Goal: Task Accomplishment & Management: Manage account settings

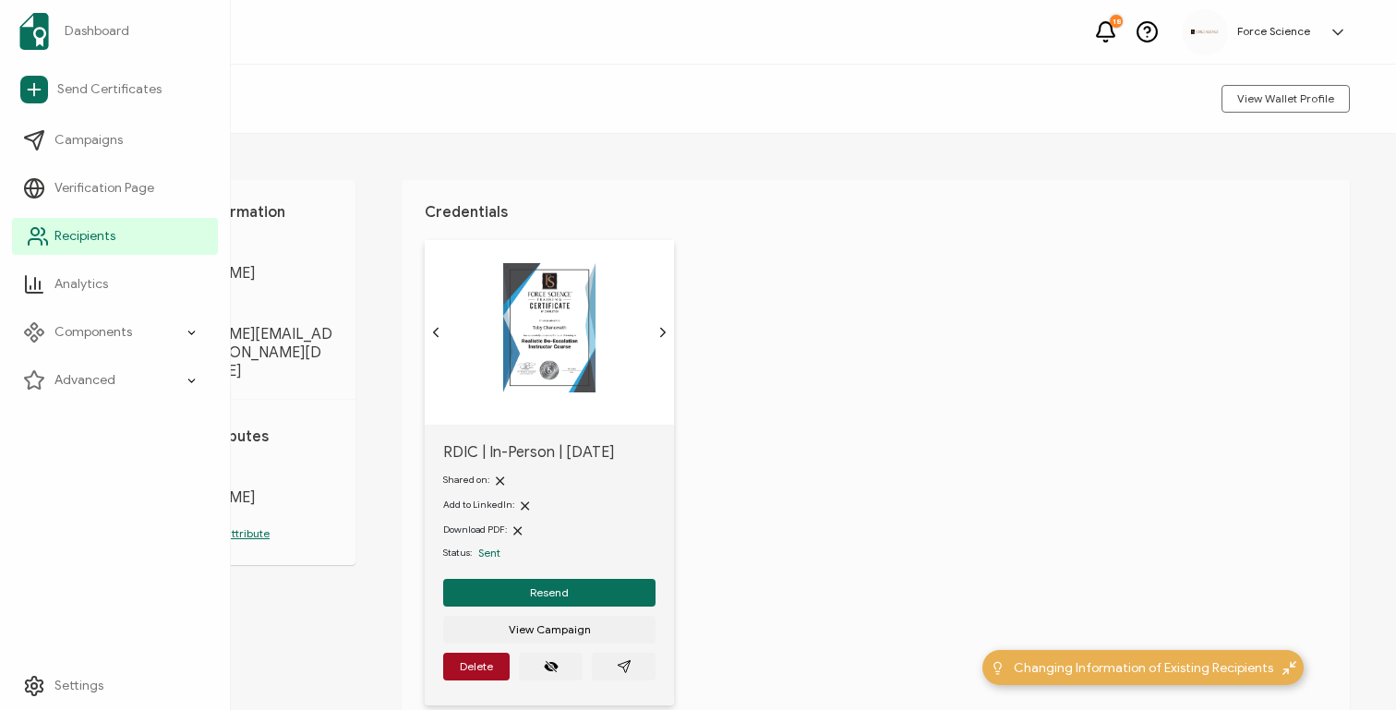
click at [102, 242] on span "Recipients" at bounding box center [84, 236] width 61 height 18
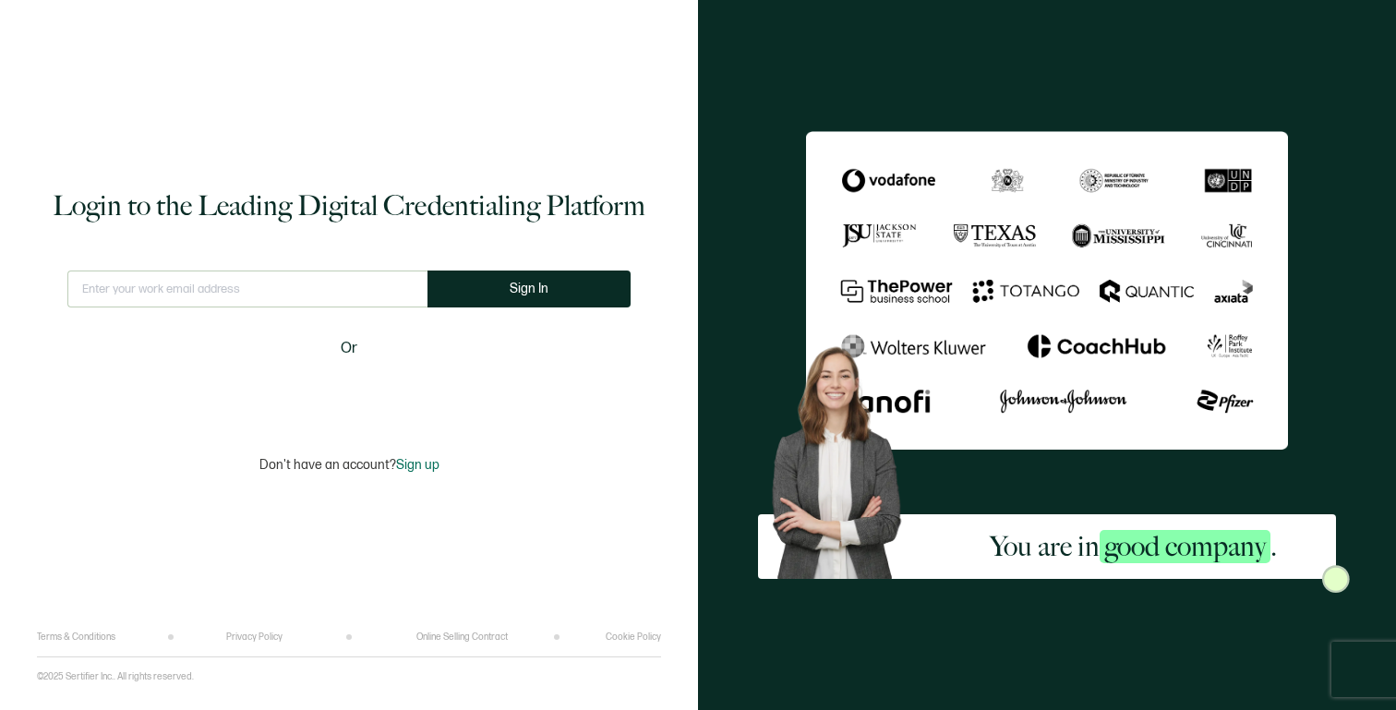
click at [392, 283] on input "text" at bounding box center [247, 288] width 360 height 37
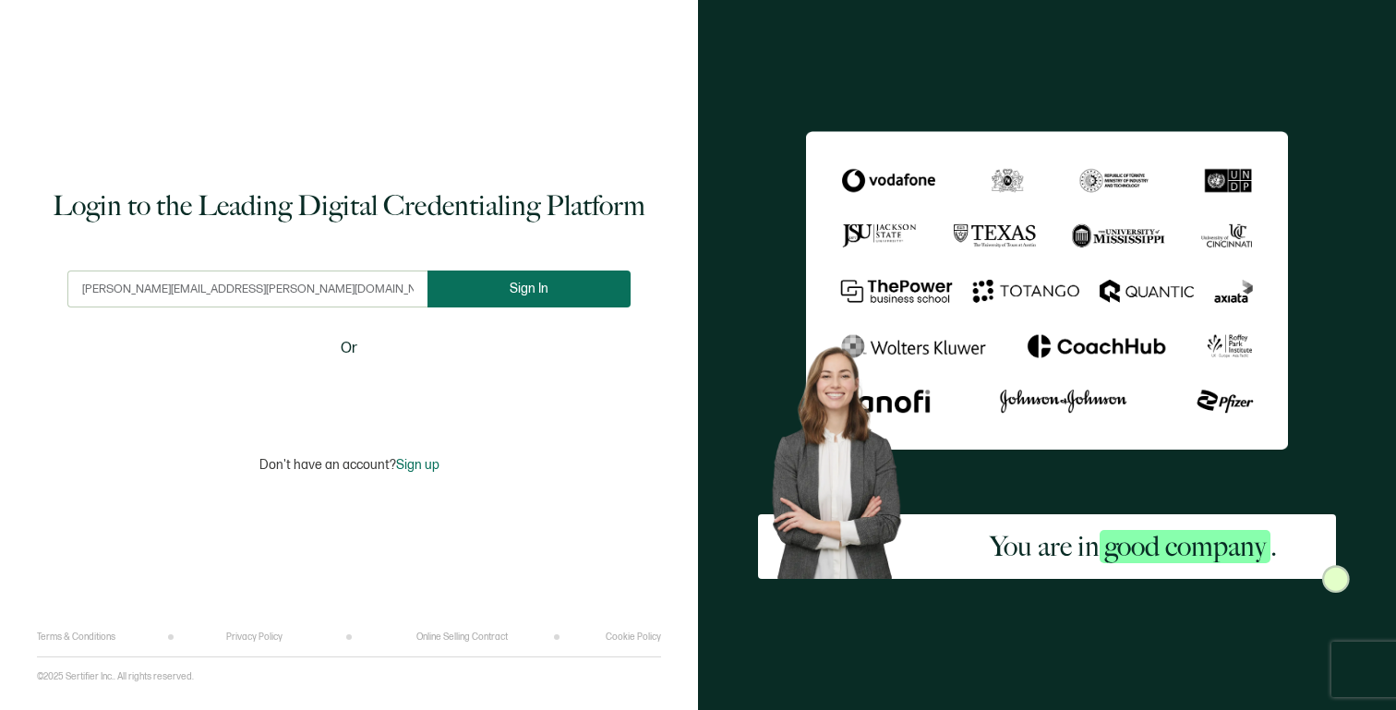
type input "[PERSON_NAME][EMAIL_ADDRESS][PERSON_NAME][DOMAIN_NAME]"
click at [571, 280] on button "Sign In" at bounding box center [528, 288] width 203 height 37
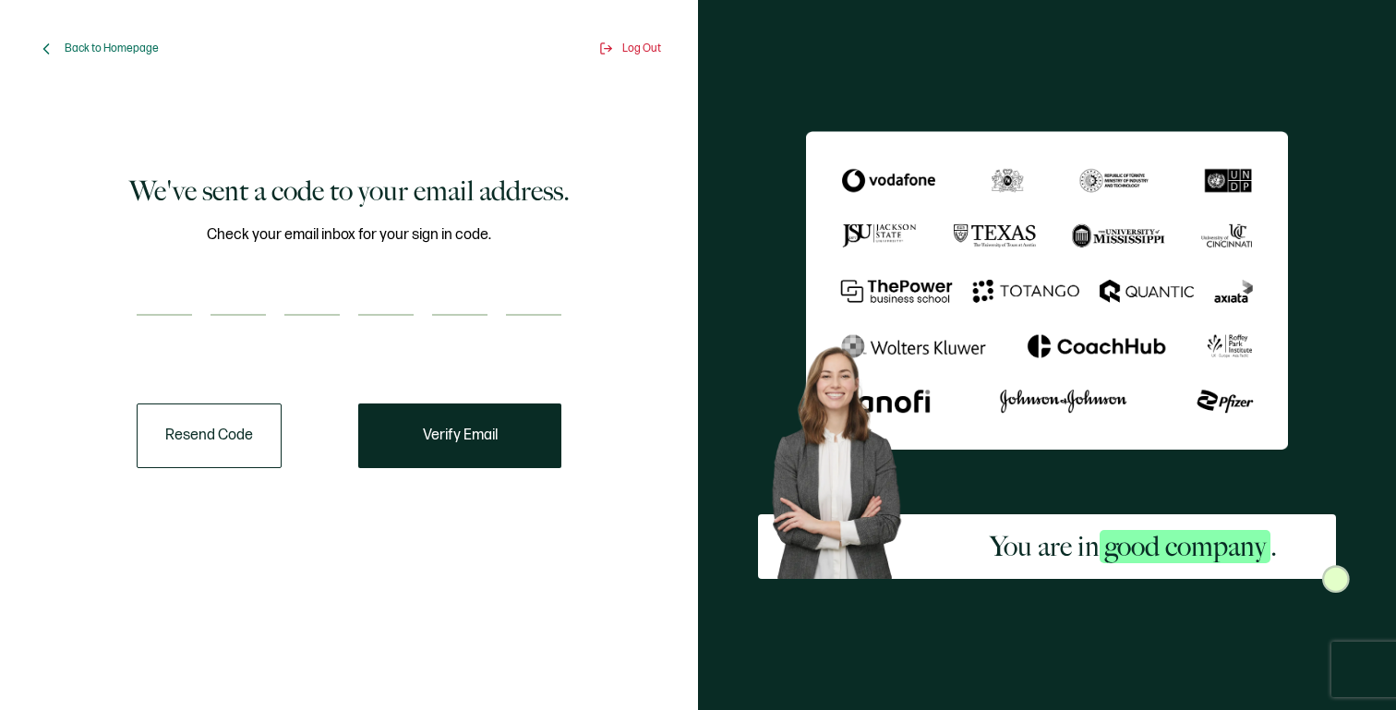
click at [164, 283] on input "number" at bounding box center [164, 297] width 55 height 37
type input "2"
type input "6"
type input "9"
type input "8"
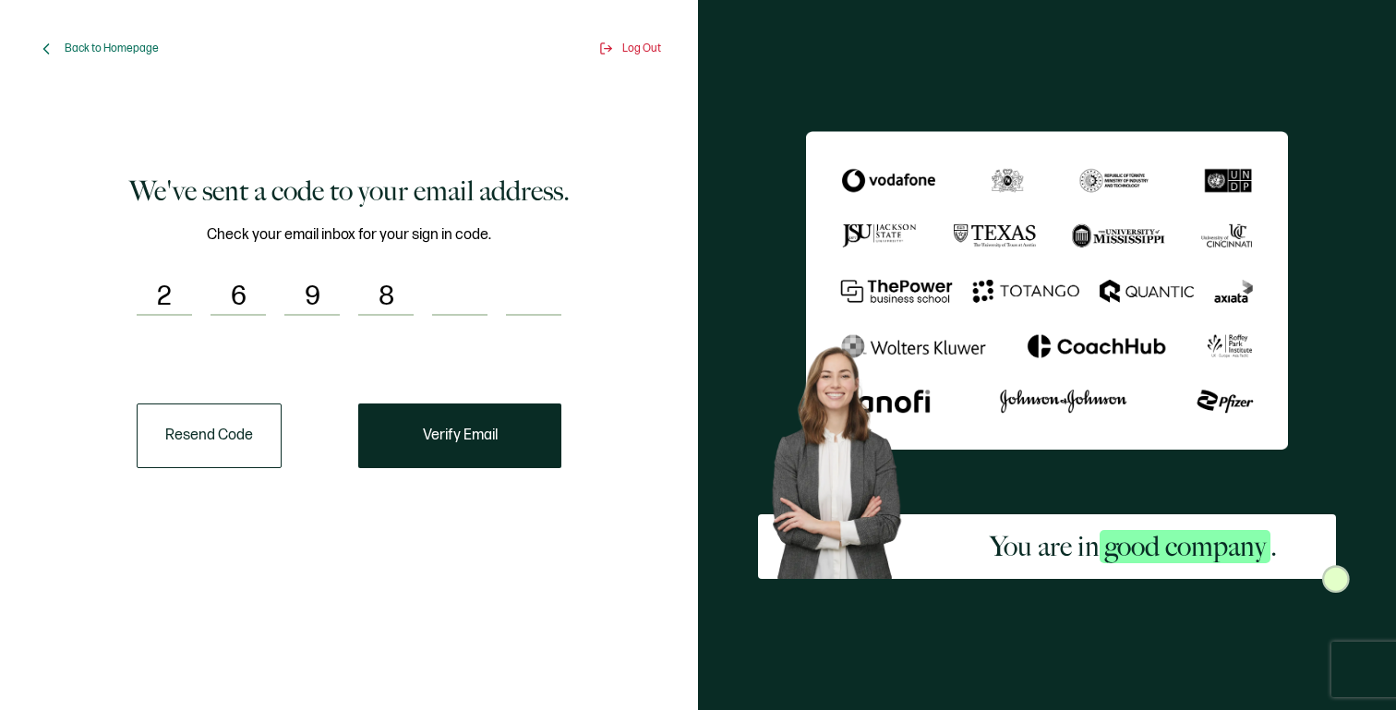
type input "0"
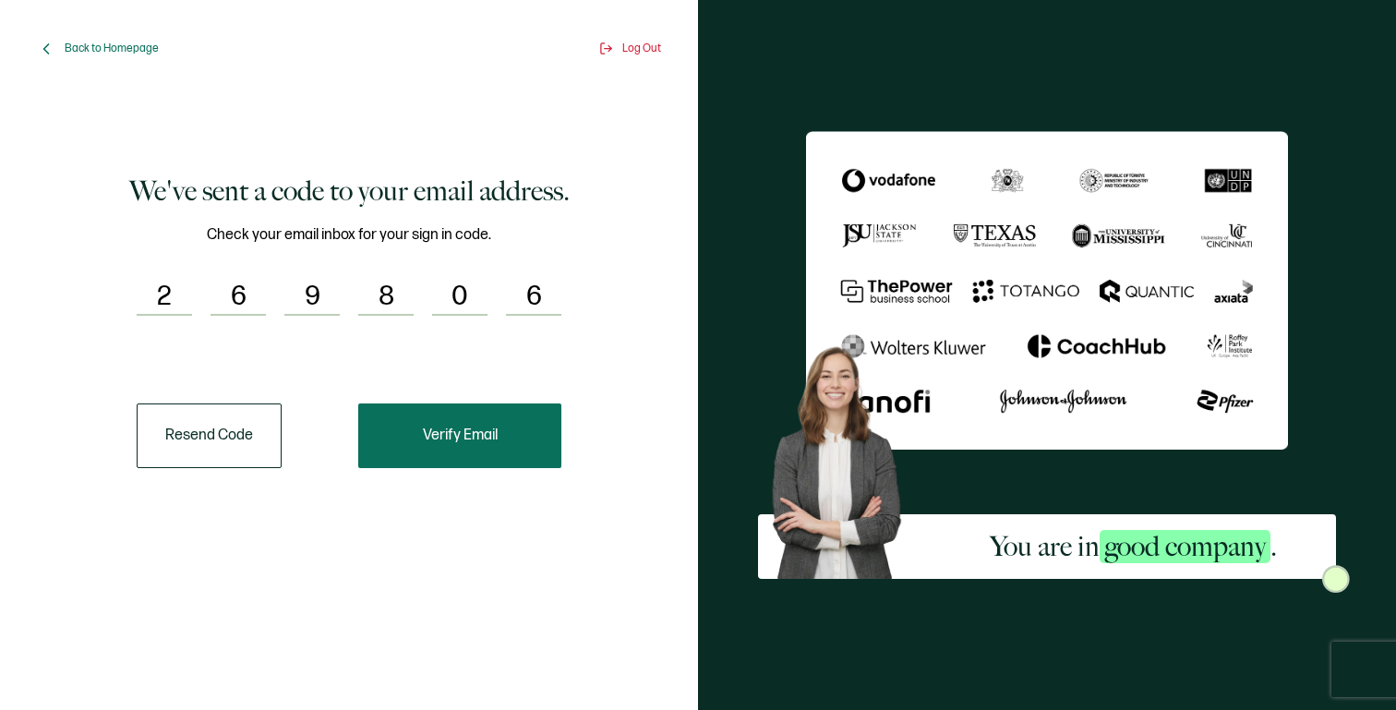
type input "6"
click at [502, 433] on button "Verify Email" at bounding box center [459, 435] width 203 height 65
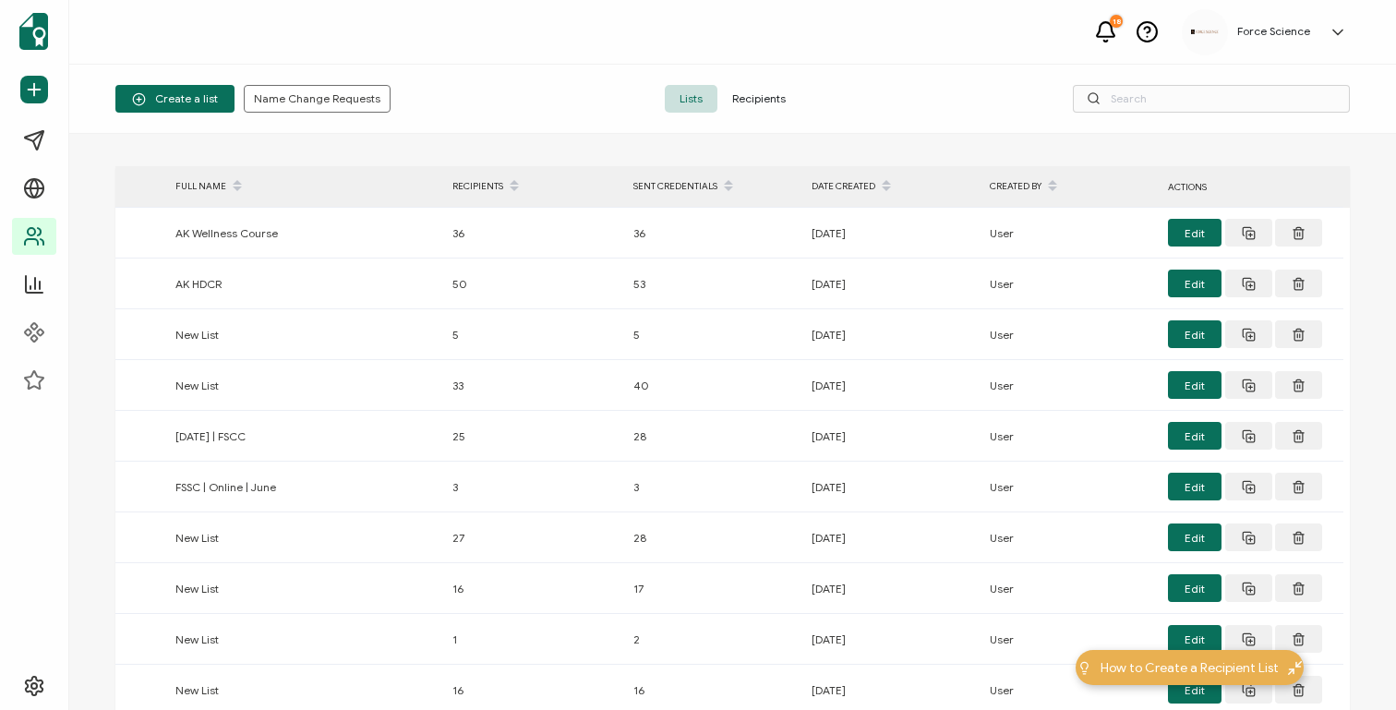
click at [762, 102] on span "Recipients" at bounding box center [758, 99] width 83 height 28
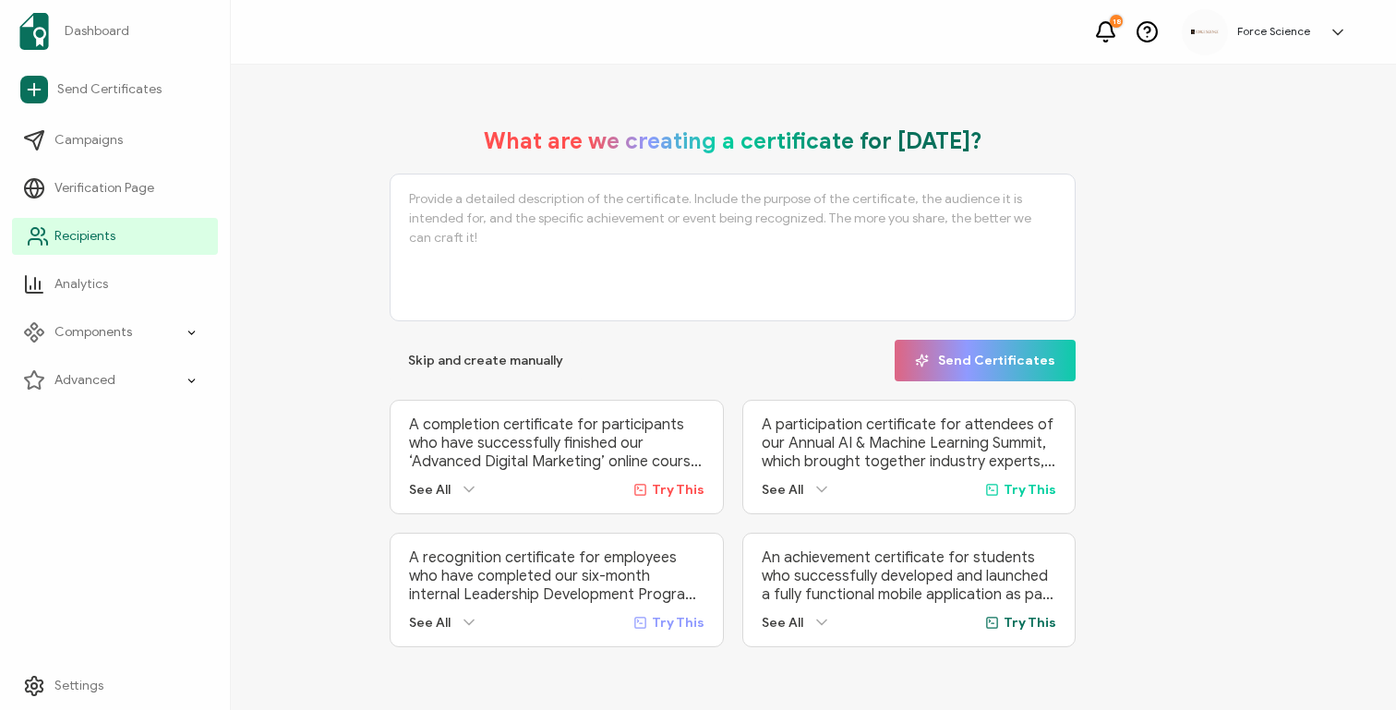
click at [69, 234] on span "Recipients" at bounding box center [84, 236] width 61 height 18
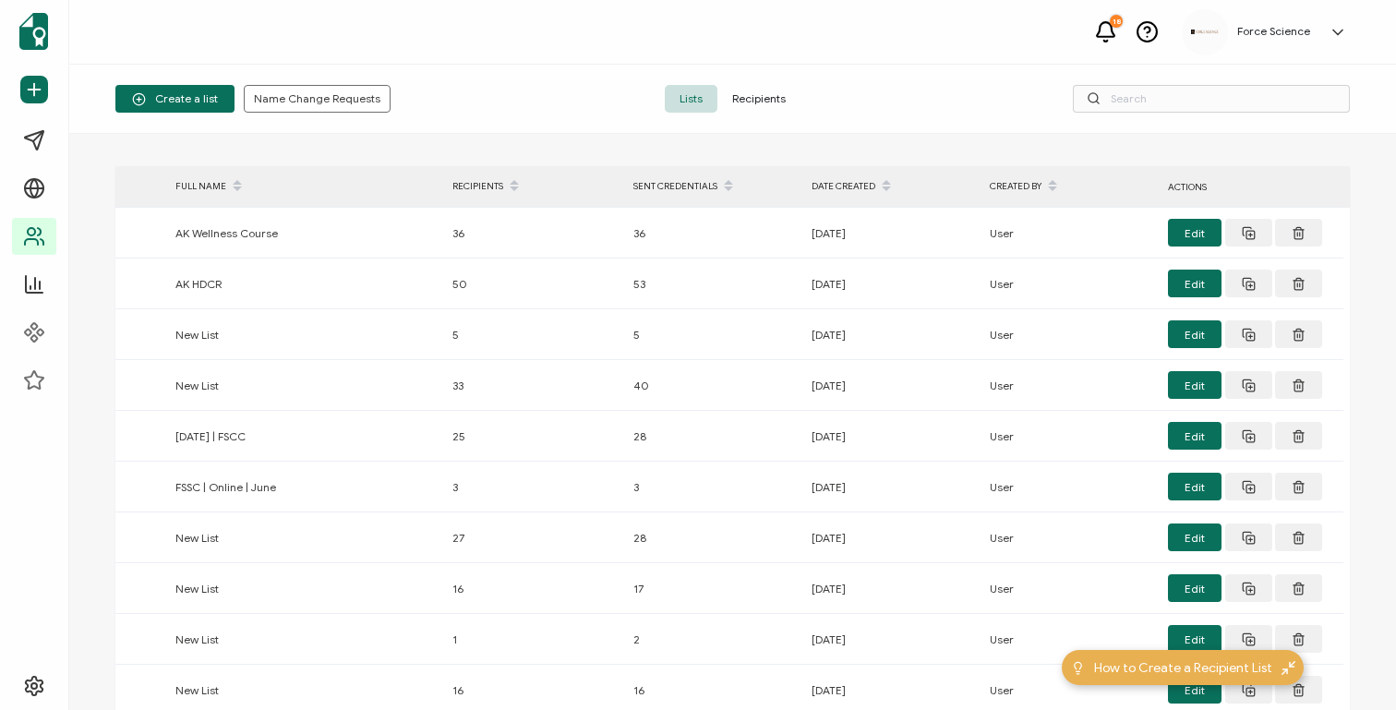
click at [758, 101] on span "Recipients" at bounding box center [758, 99] width 83 height 28
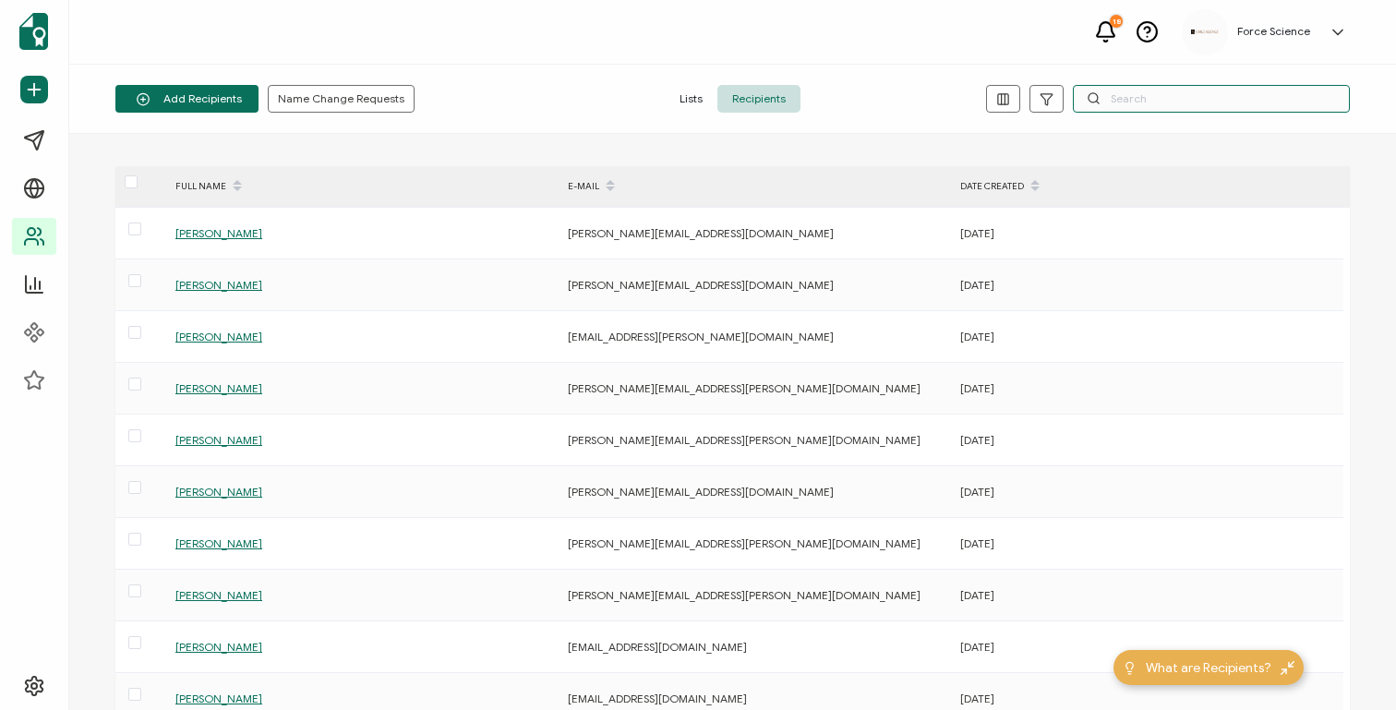
click at [1150, 97] on input "text" at bounding box center [1211, 99] width 277 height 28
paste input "[EMAIL_ADDRESS][DOMAIN_NAME]"
type input "[EMAIL_ADDRESS][DOMAIN_NAME]"
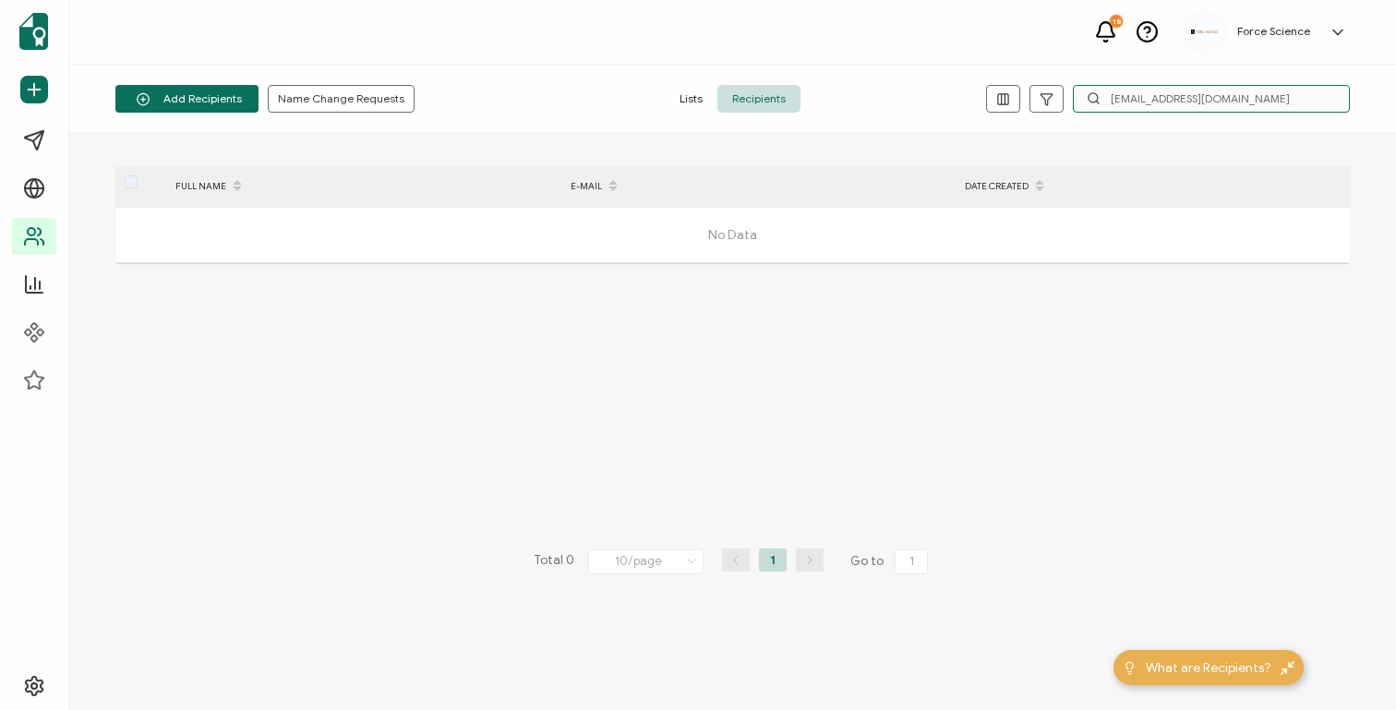
drag, startPoint x: 1269, startPoint y: 100, endPoint x: 1023, endPoint y: 105, distance: 246.5
click at [1023, 105] on div "[EMAIL_ADDRESS][DOMAIN_NAME]" at bounding box center [1144, 99] width 412 height 28
paste input "[EMAIL_ADDRESS][DOMAIN_NAME]"
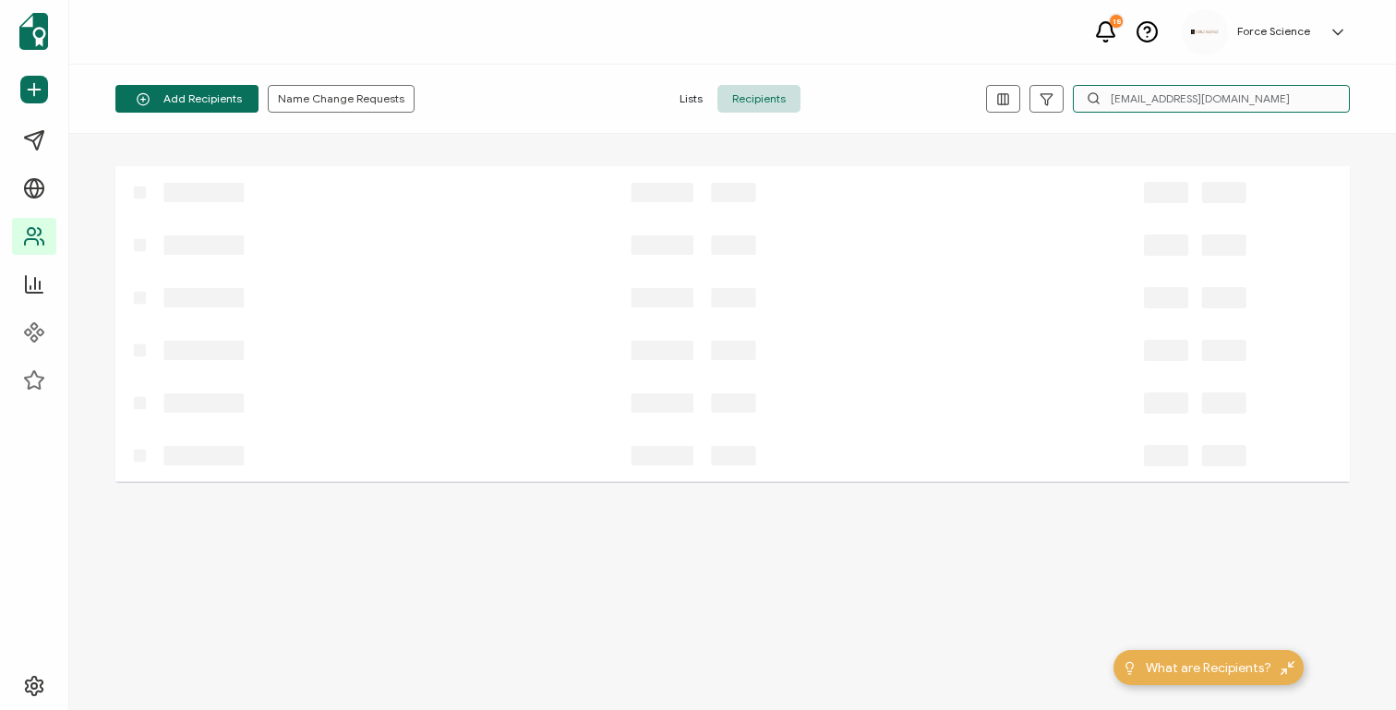
type input "[EMAIL_ADDRESS][DOMAIN_NAME]"
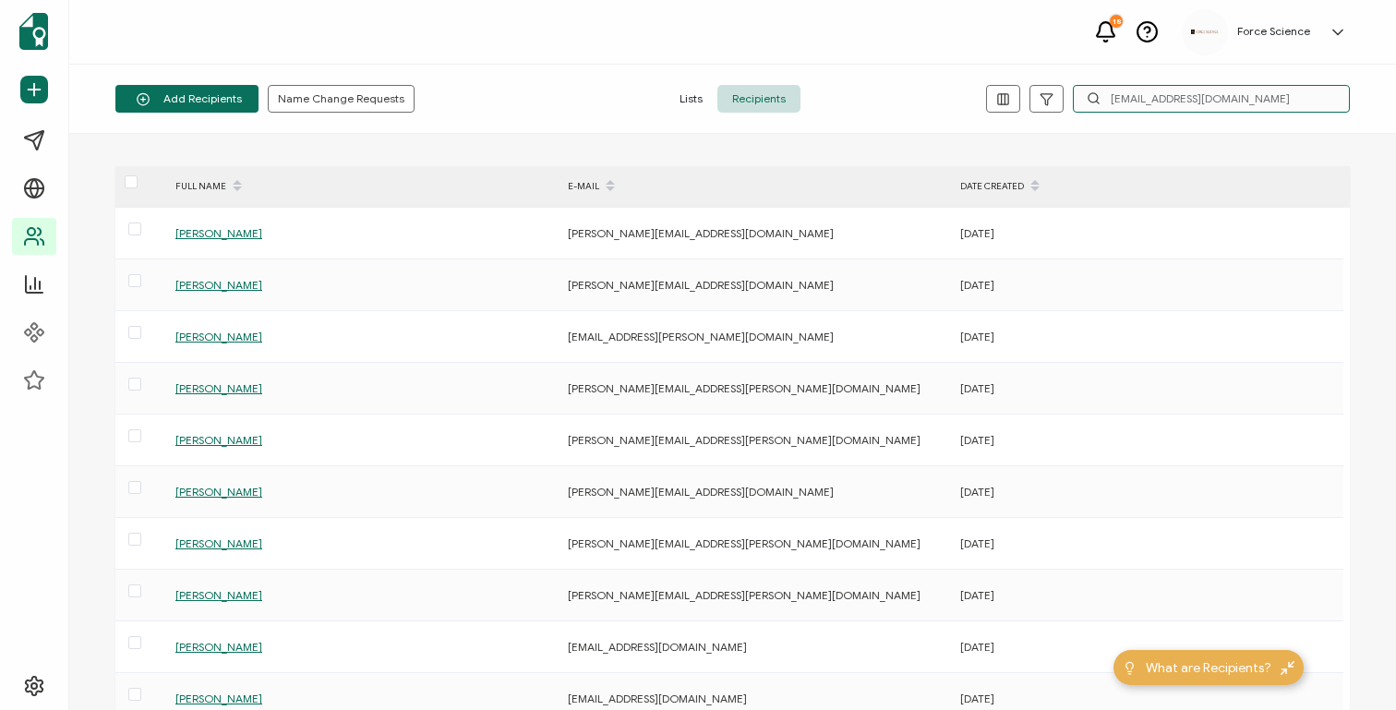
drag, startPoint x: 1287, startPoint y: 100, endPoint x: 959, endPoint y: 90, distance: 327.8
click at [958, 90] on div "[EMAIL_ADDRESS][DOMAIN_NAME]" at bounding box center [1144, 99] width 412 height 28
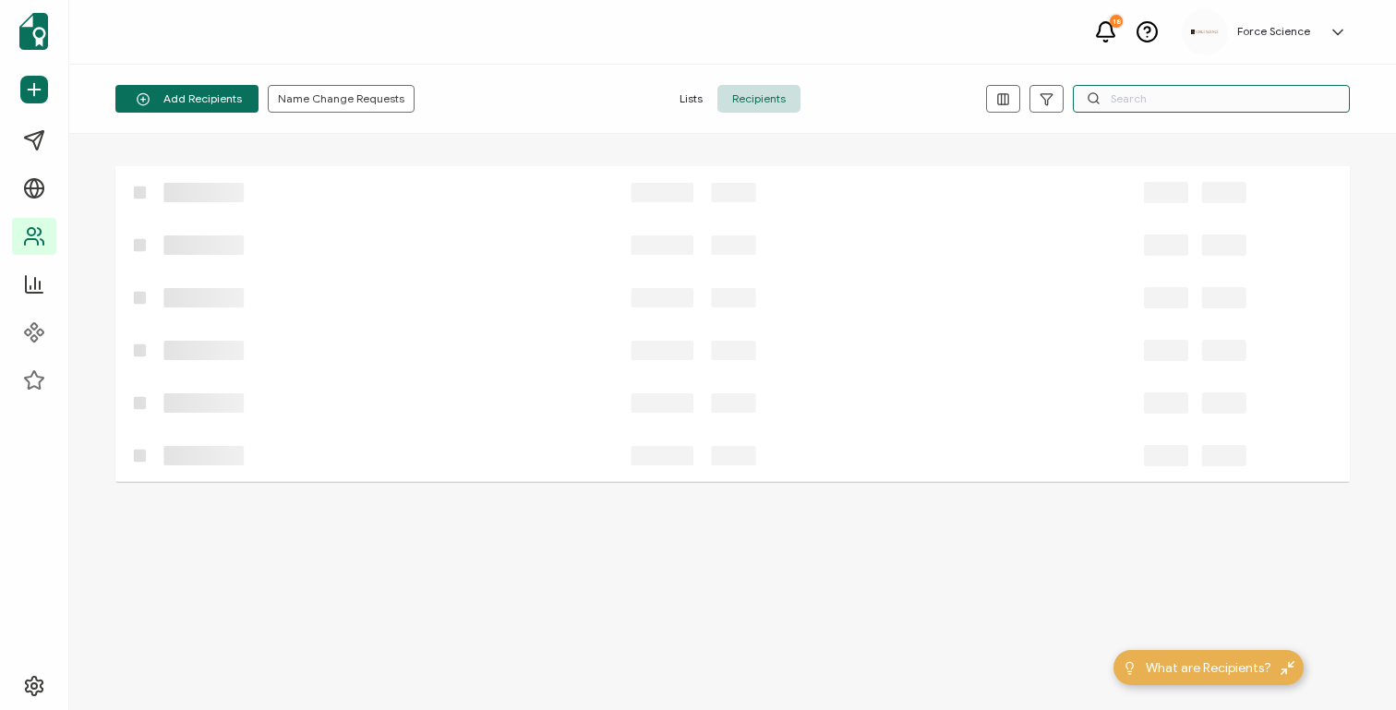
paste input "[EMAIL_ADDRESS][DOMAIN_NAME]"
type input "[EMAIL_ADDRESS][DOMAIN_NAME]"
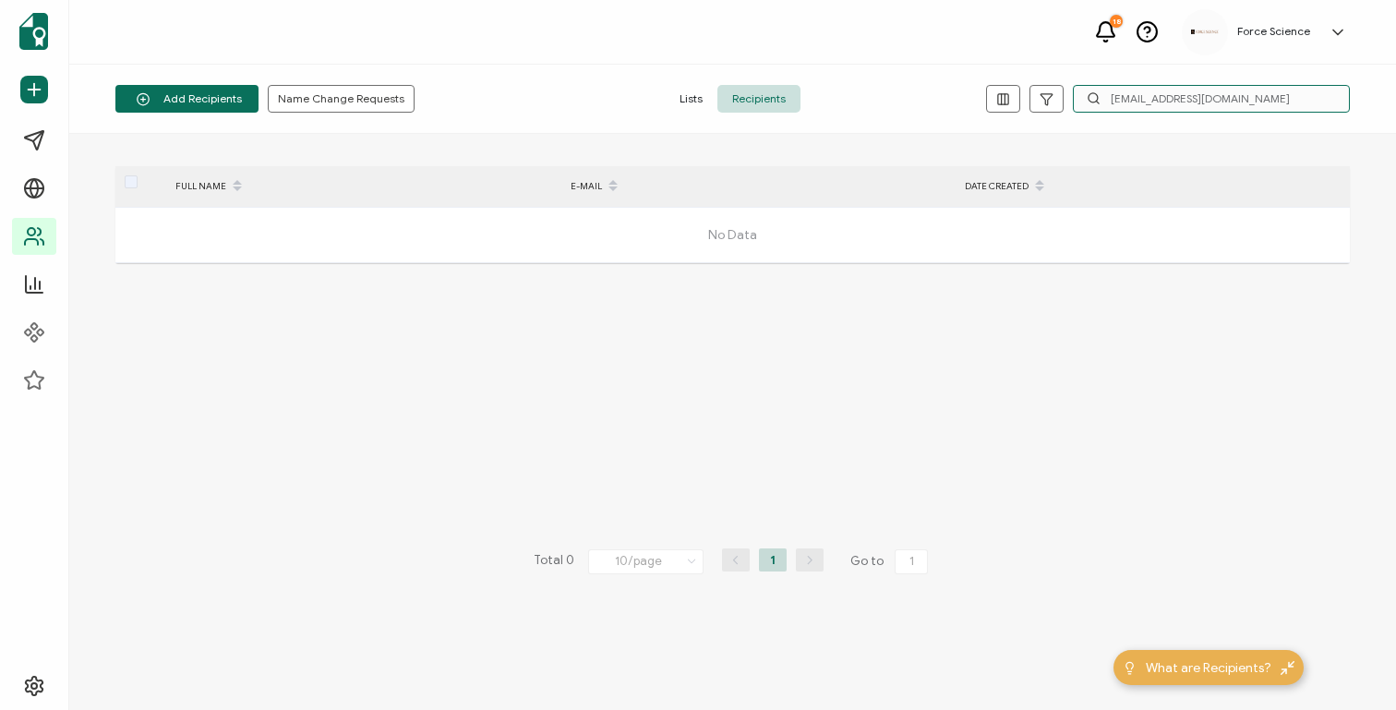
click at [1259, 99] on input "[EMAIL_ADDRESS][DOMAIN_NAME]" at bounding box center [1211, 99] width 277 height 28
drag, startPoint x: 1259, startPoint y: 97, endPoint x: 990, endPoint y: 99, distance: 268.6
click at [990, 99] on div "[EMAIL_ADDRESS][DOMAIN_NAME]" at bounding box center [1144, 99] width 412 height 28
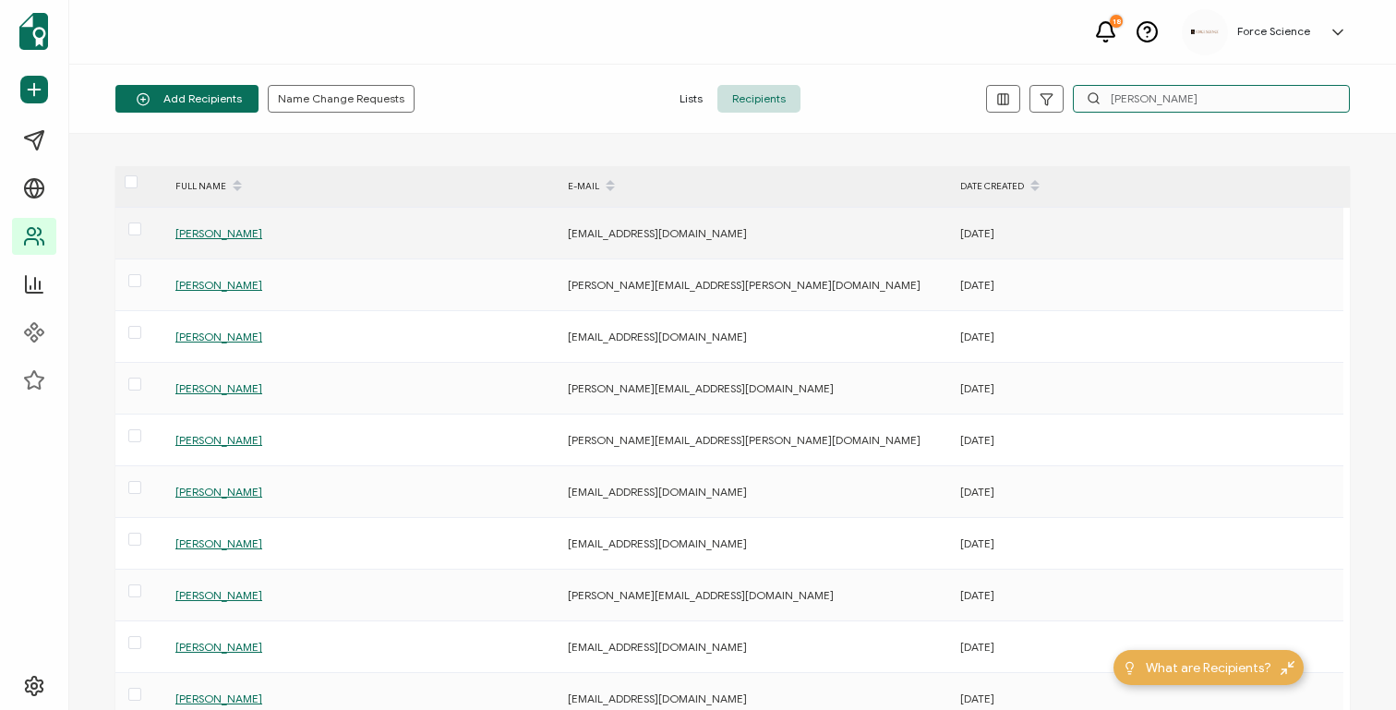
type input "[PERSON_NAME]"
click at [249, 231] on span "[PERSON_NAME]" at bounding box center [218, 233] width 87 height 14
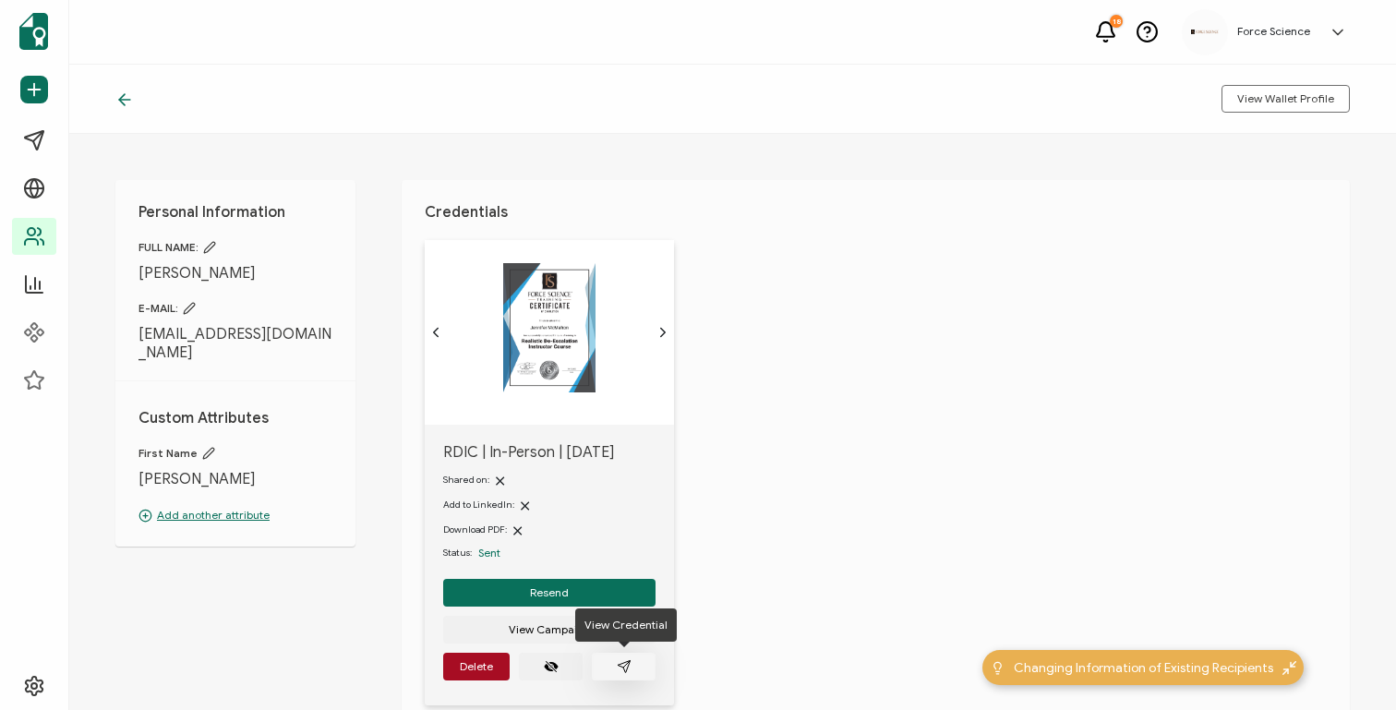
click at [628, 667] on icon "paper plane outline" at bounding box center [624, 666] width 15 height 15
